Goal: Information Seeking & Learning: Learn about a topic

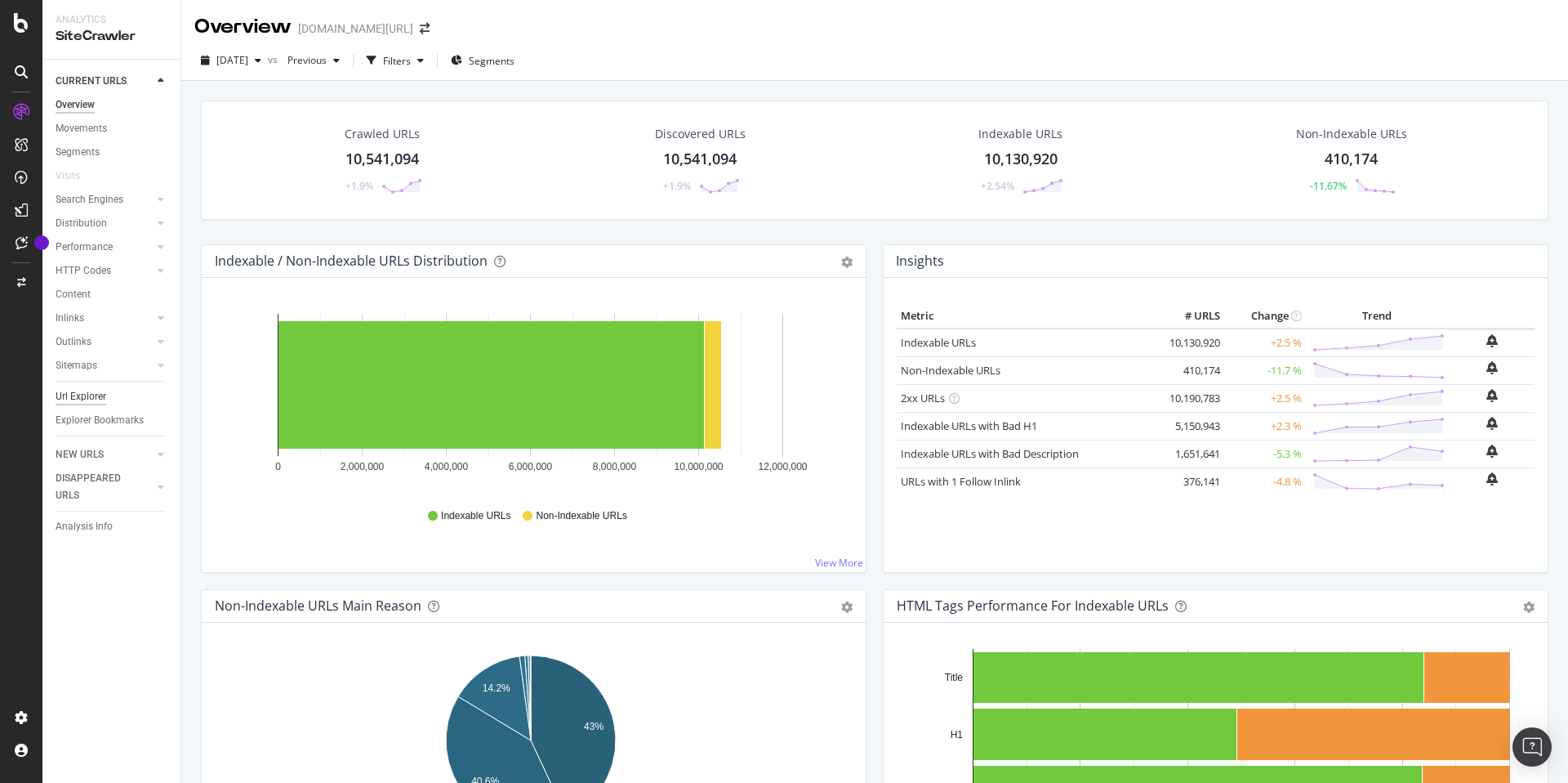
click at [67, 399] on div "Url Explorer" at bounding box center [80, 397] width 50 height 17
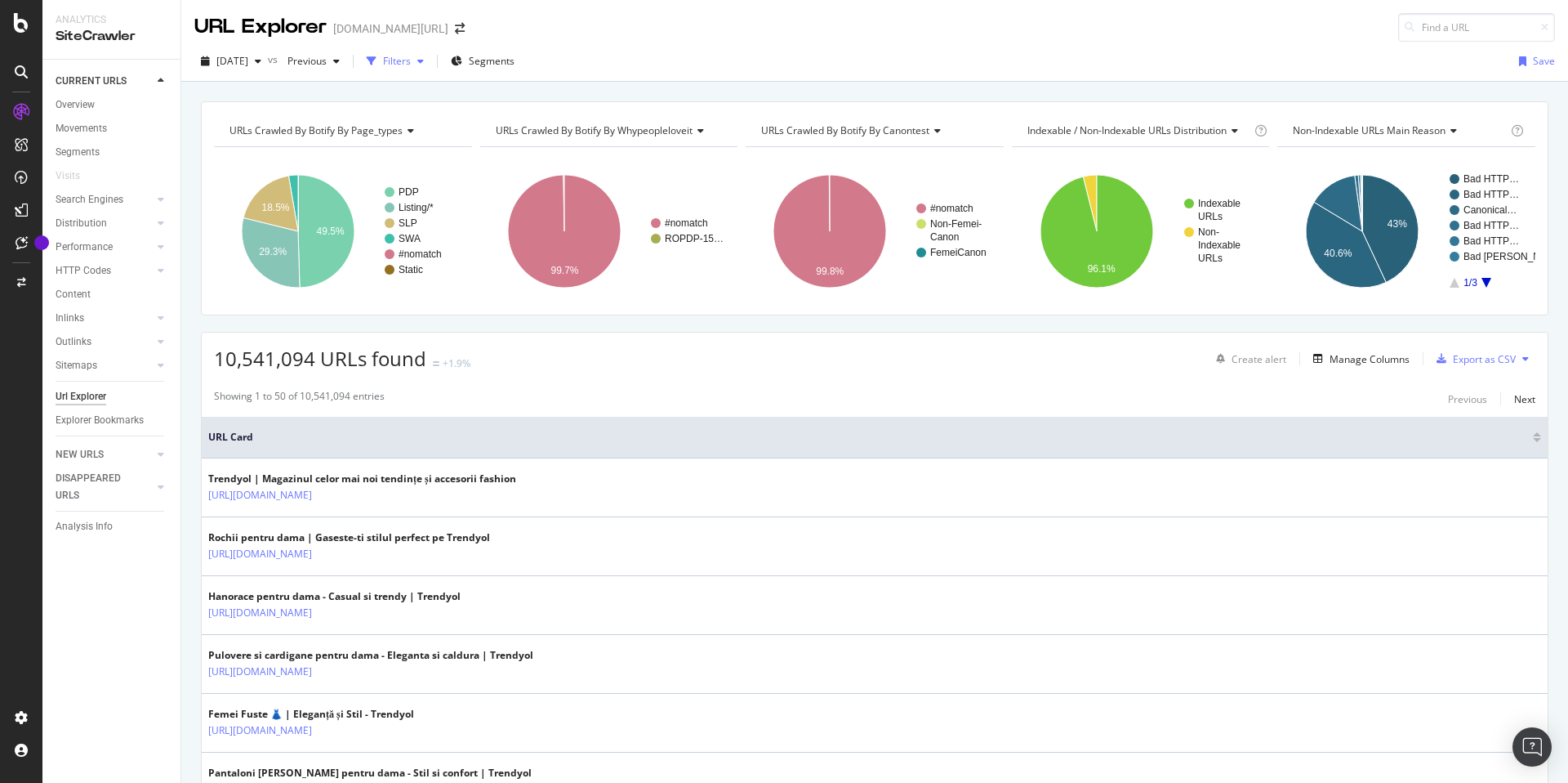
click at [411, 60] on div "Filters" at bounding box center [397, 61] width 28 height 14
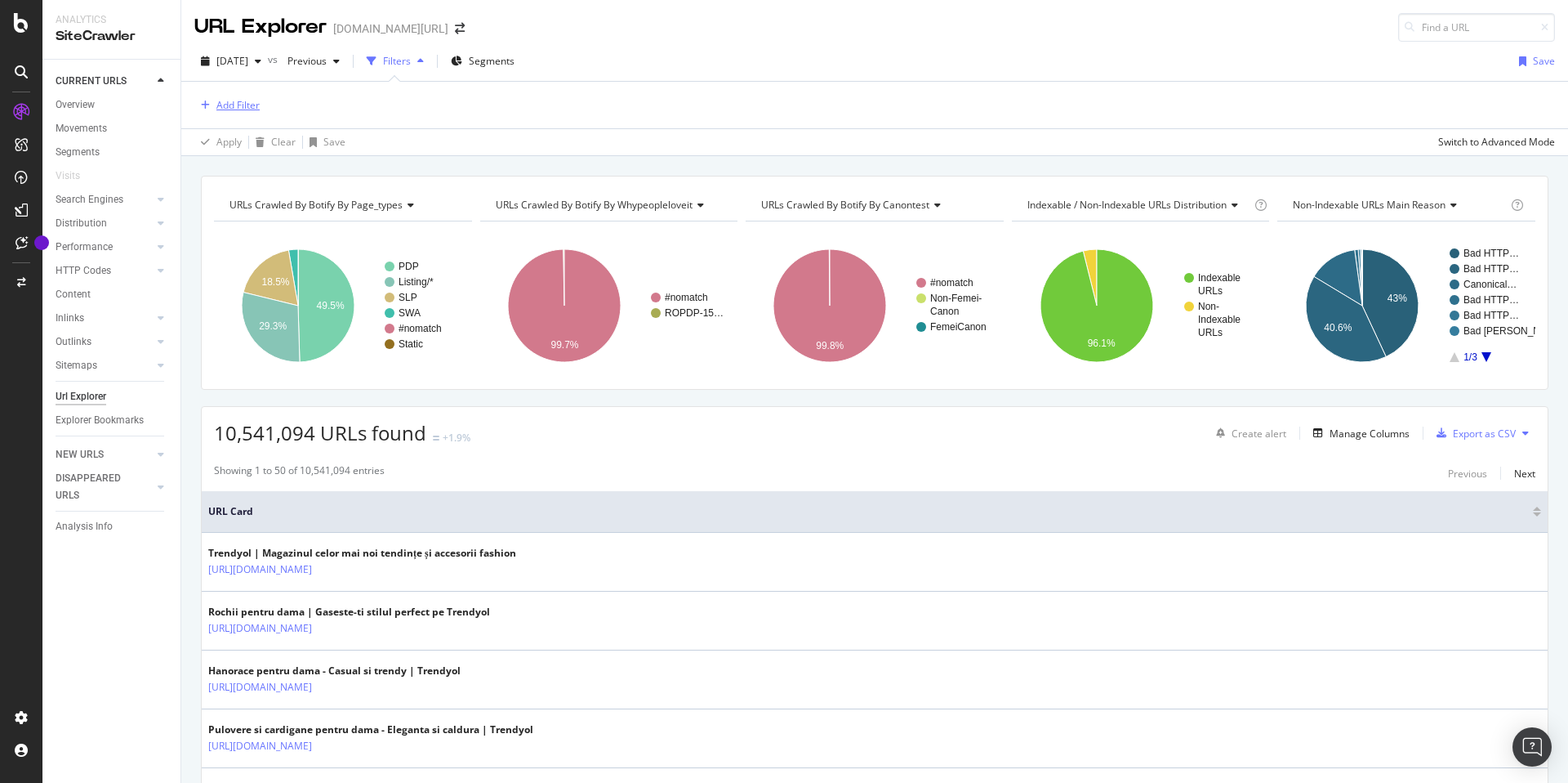
click at [237, 108] on div "Add Filter" at bounding box center [239, 105] width 44 height 14
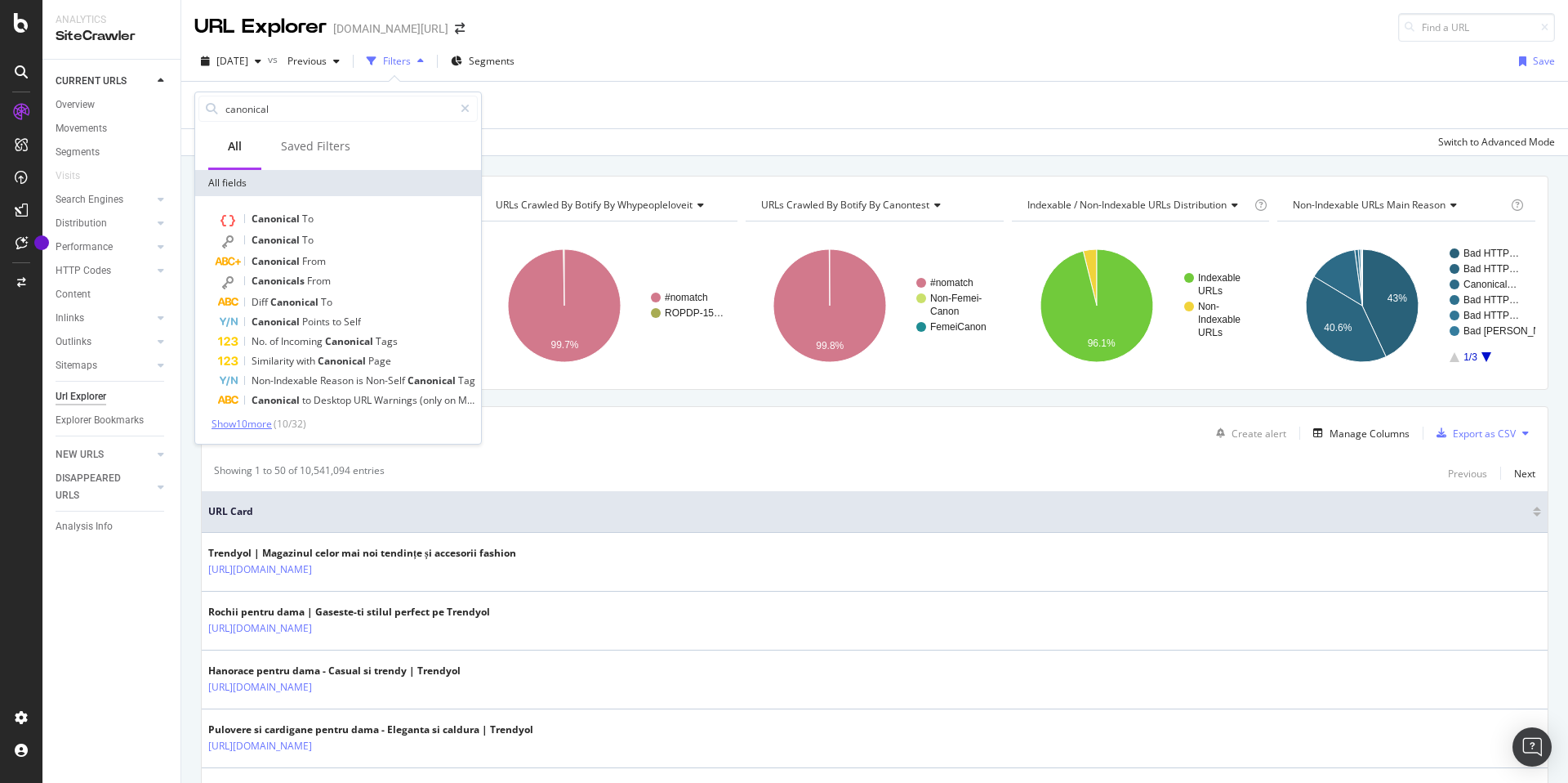
type input "canonical"
click at [267, 424] on span "Show 10 more" at bounding box center [242, 423] width 61 height 14
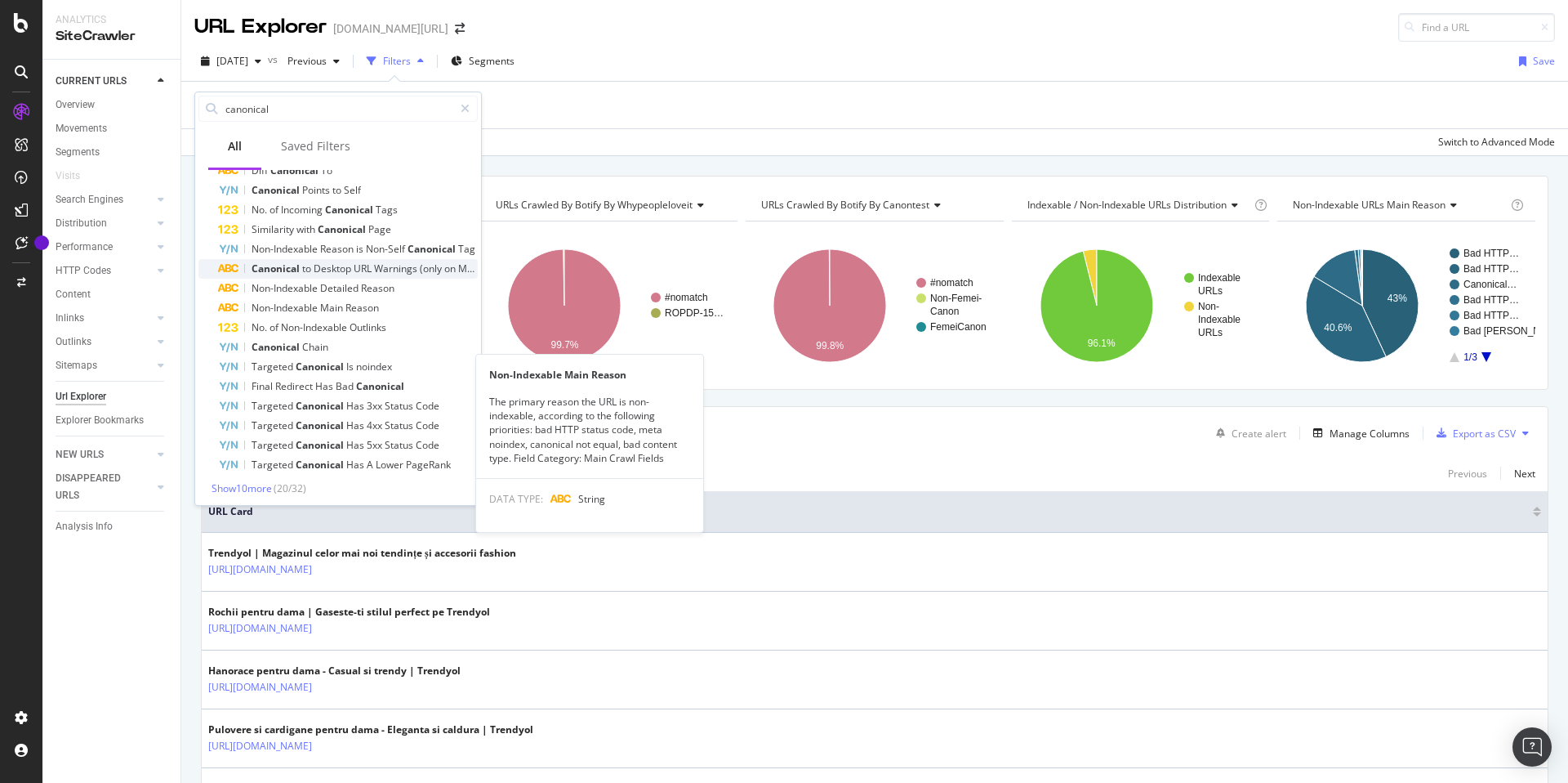
scroll to position [135, 0]
